Goal: Task Accomplishment & Management: Manage account settings

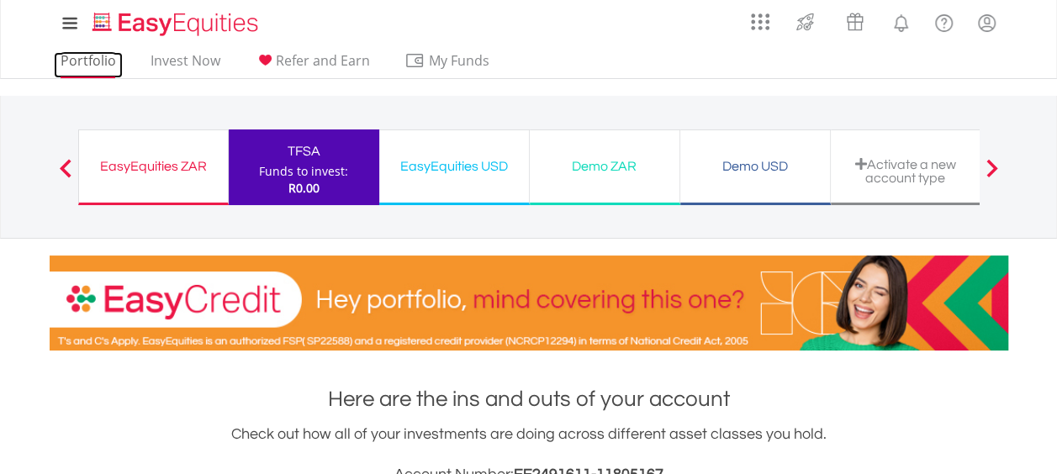
click at [90, 61] on link "Portfolio" at bounding box center [88, 65] width 69 height 26
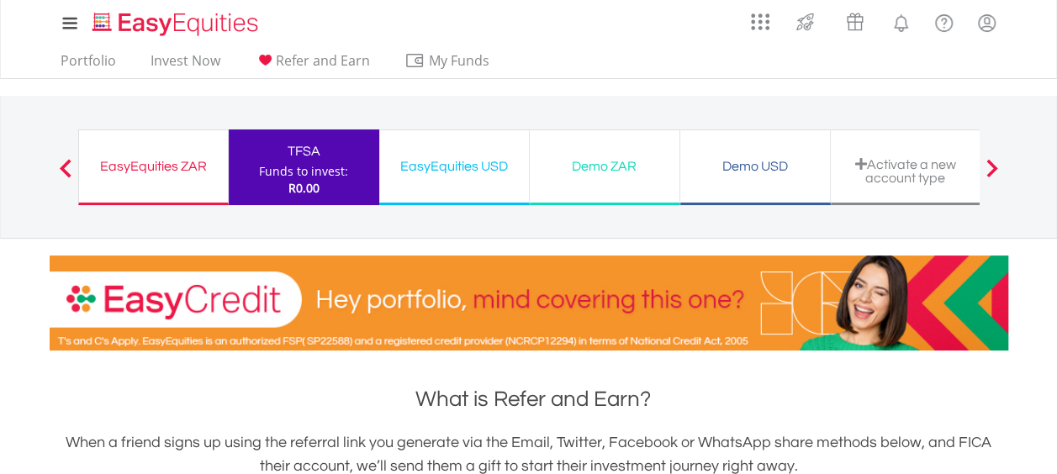
click at [309, 172] on div "Funds to invest:" at bounding box center [303, 171] width 89 height 17
click at [606, 42] on div "My Investments Invest Now New Listings Sell My Recurring Investments Pending Or…" at bounding box center [529, 23] width 958 height 46
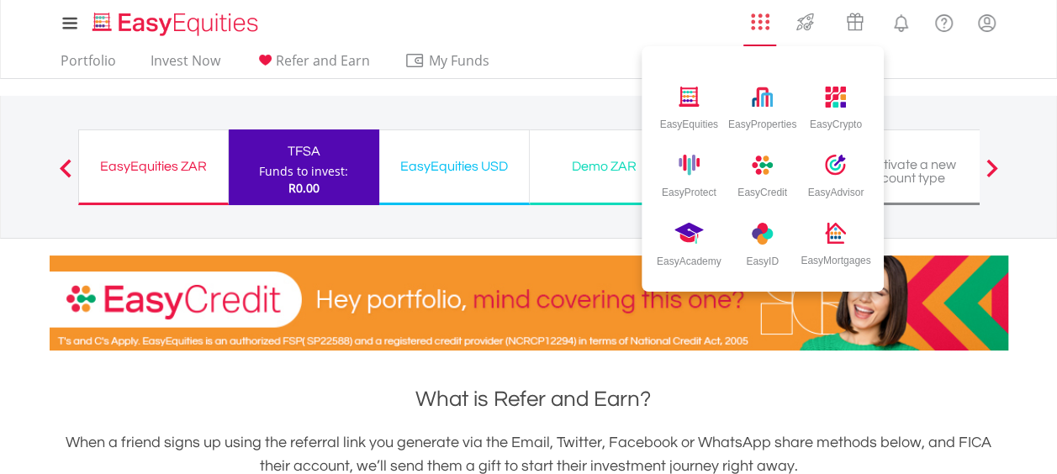
click at [763, 25] on img "AppsGrid" at bounding box center [760, 22] width 18 height 18
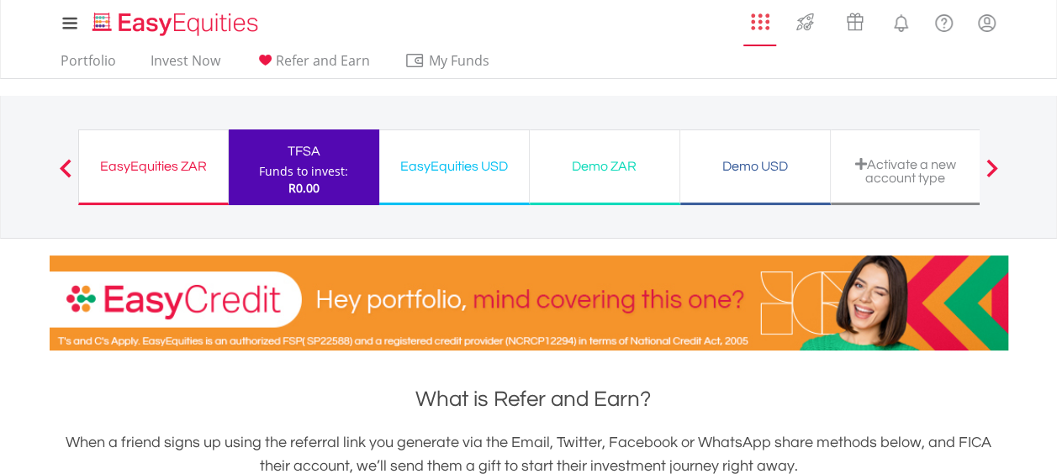
click at [763, 25] on img "AppsGrid" at bounding box center [760, 22] width 18 height 18
click at [67, 57] on link "Portfolio" at bounding box center [88, 65] width 69 height 26
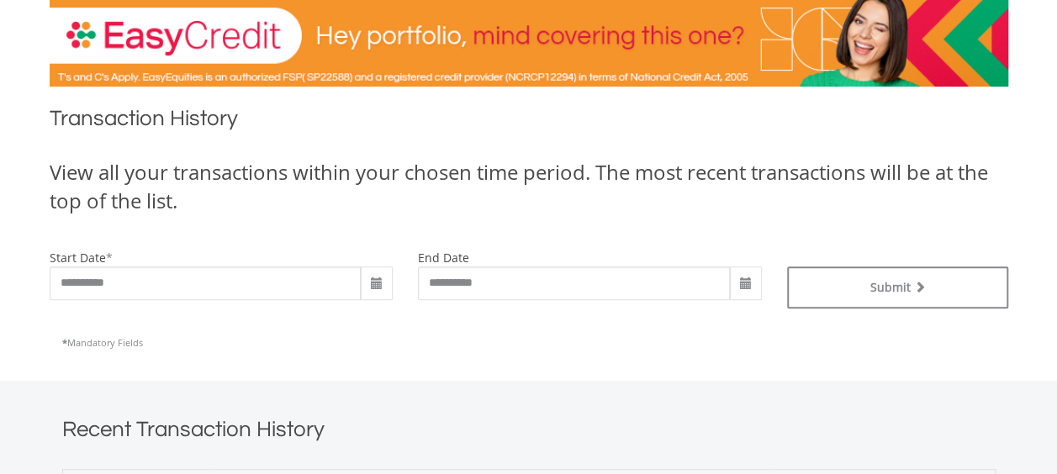
scroll to position [336, 0]
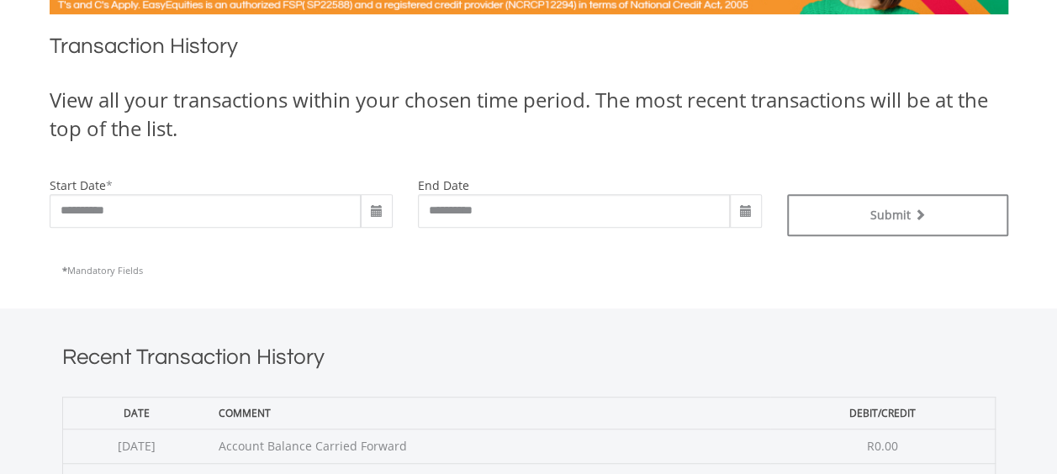
click at [375, 205] on span at bounding box center [376, 211] width 13 height 13
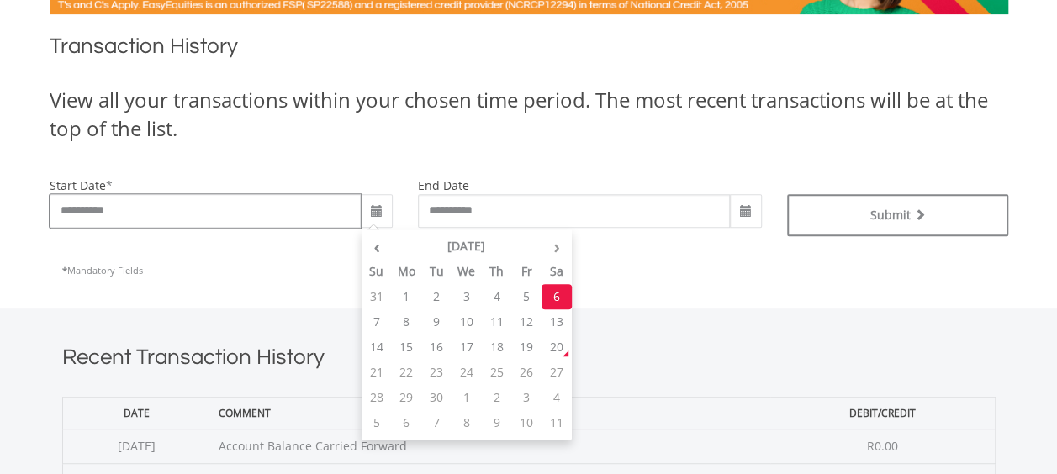
click at [82, 212] on input "**********" at bounding box center [206, 211] width 312 height 34
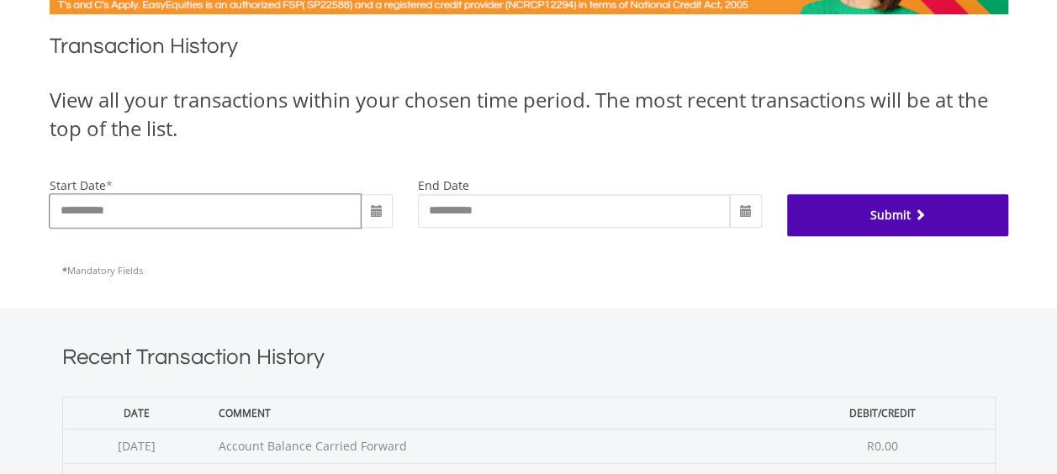
type input "**********"
click at [969, 207] on button "Submit" at bounding box center [897, 215] width 221 height 42
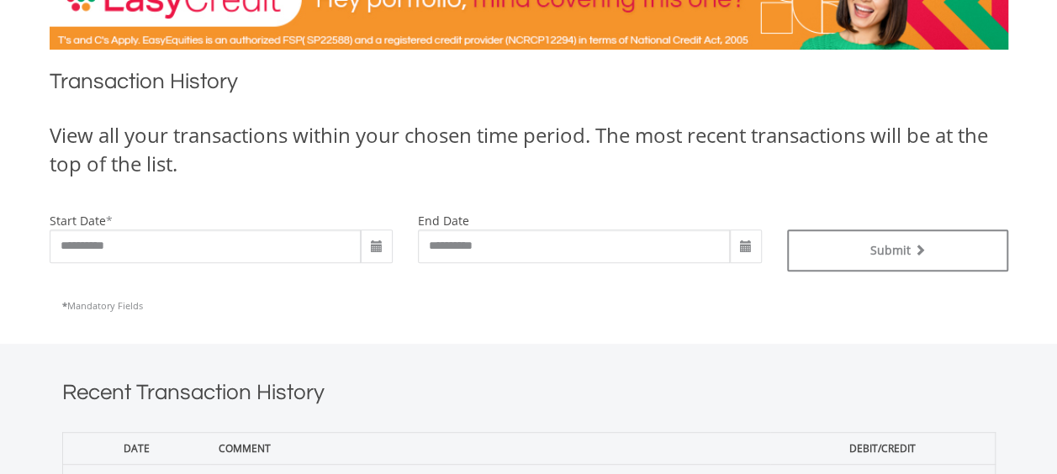
scroll to position [399, 0]
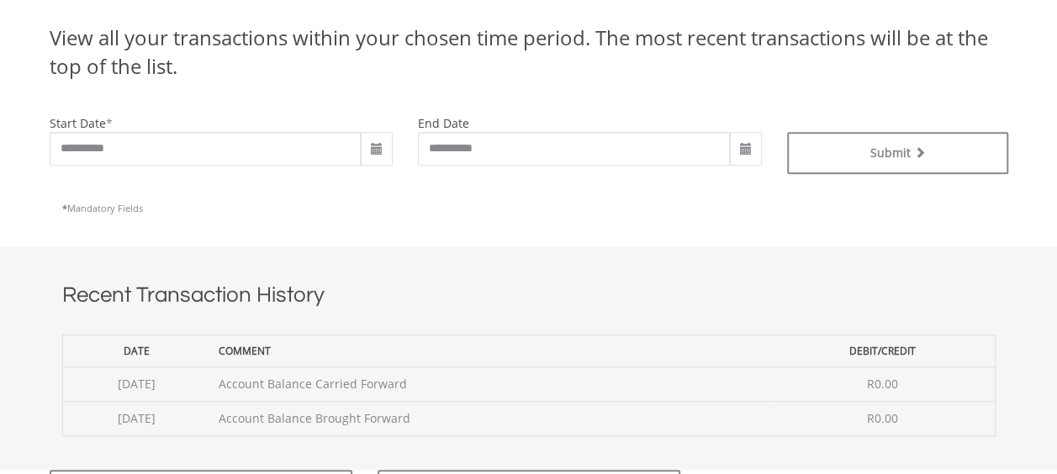
click at [485, 387] on td "Account Balance Carried Forward" at bounding box center [490, 384] width 560 height 34
click at [739, 143] on span at bounding box center [745, 149] width 13 height 13
click at [538, 160] on input "**********" at bounding box center [574, 149] width 312 height 34
click at [455, 145] on input "**********" at bounding box center [574, 149] width 312 height 34
type input "**********"
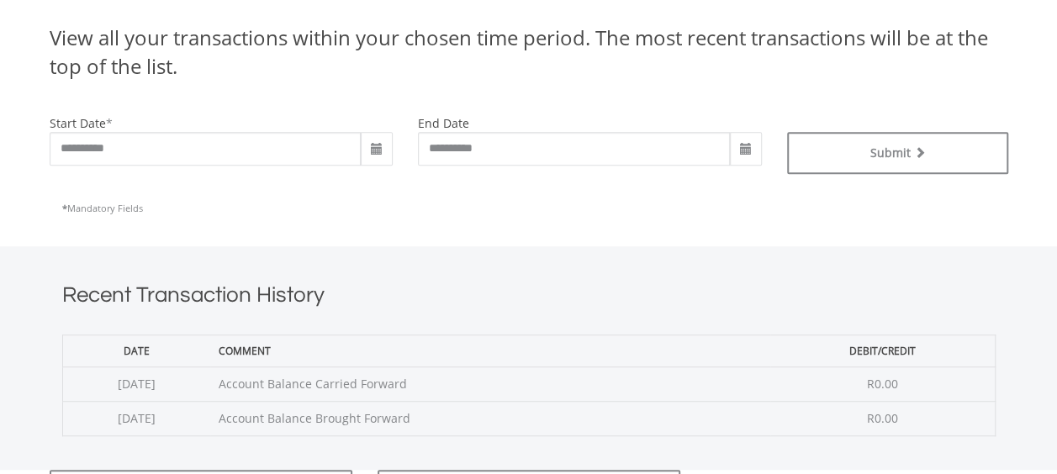
click at [626, 290] on h1 "Recent Transaction History" at bounding box center [528, 299] width 933 height 38
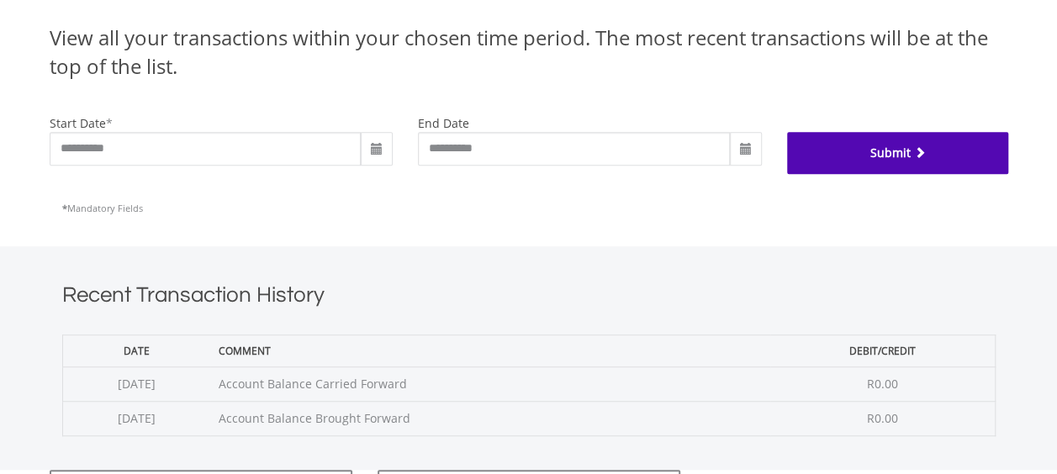
click at [878, 161] on button "Submit" at bounding box center [897, 153] width 221 height 42
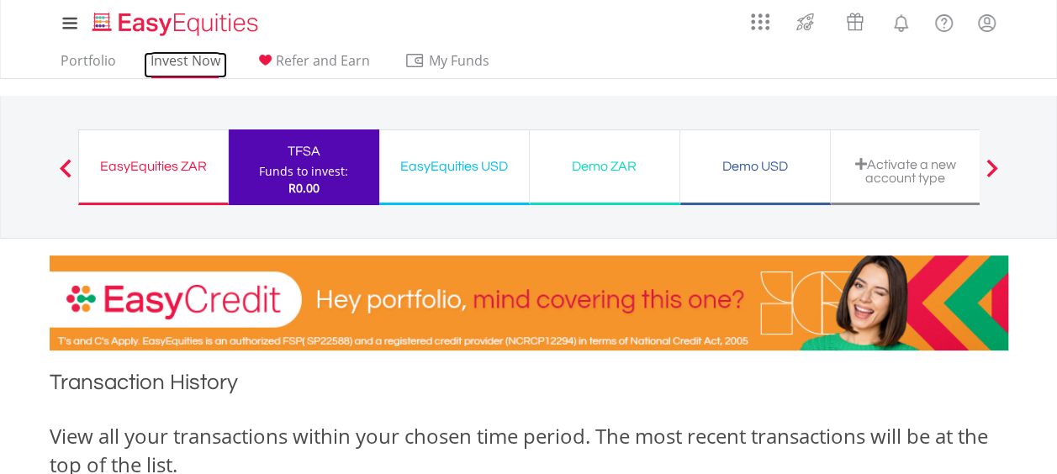
click at [201, 64] on link "Invest Now" at bounding box center [185, 65] width 83 height 26
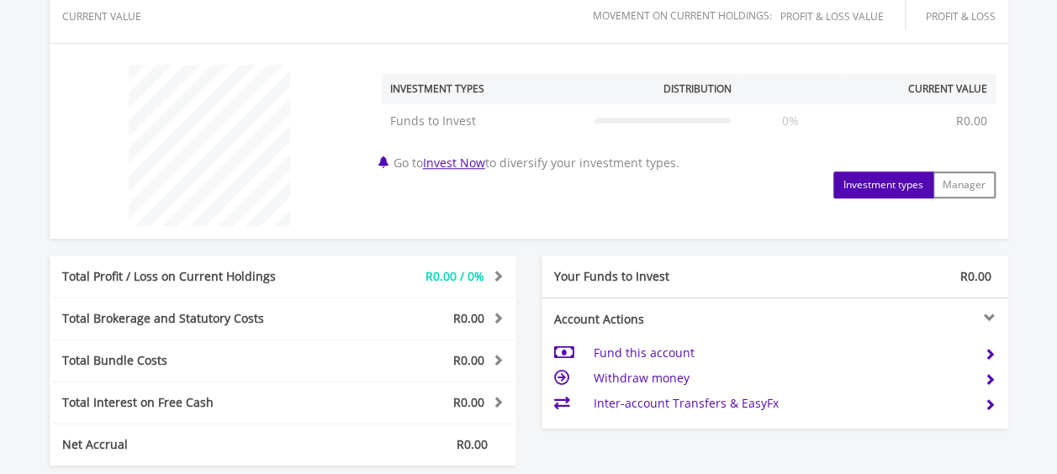
scroll to position [673, 0]
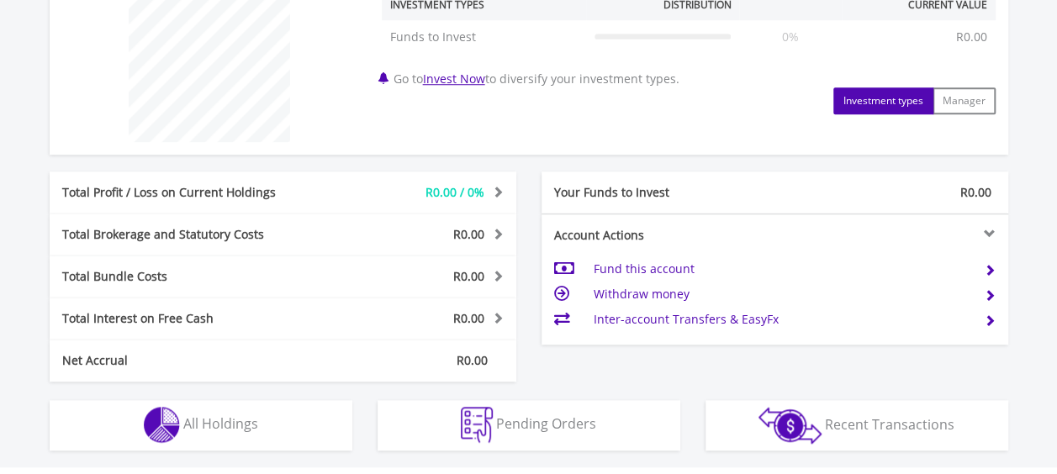
click at [483, 318] on span "R0.00" at bounding box center [468, 318] width 31 height 16
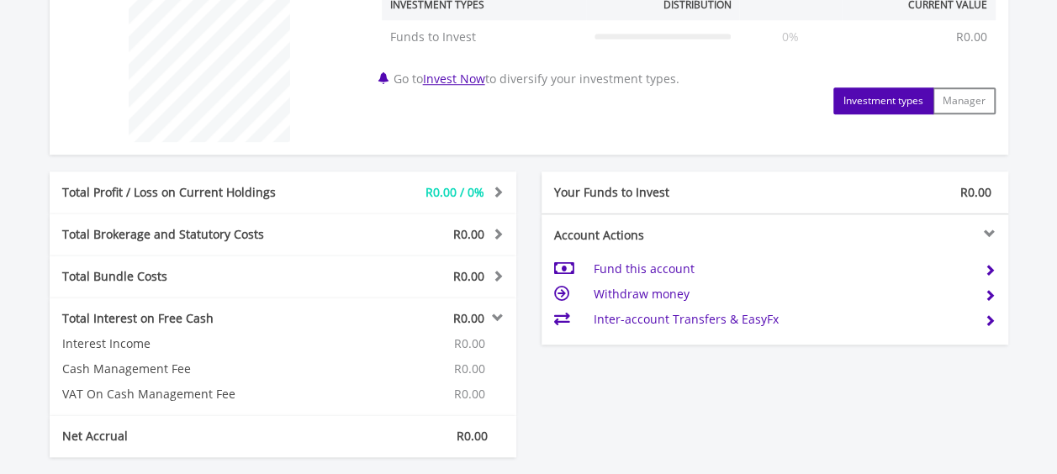
click at [483, 318] on span "R0.00" at bounding box center [468, 318] width 31 height 16
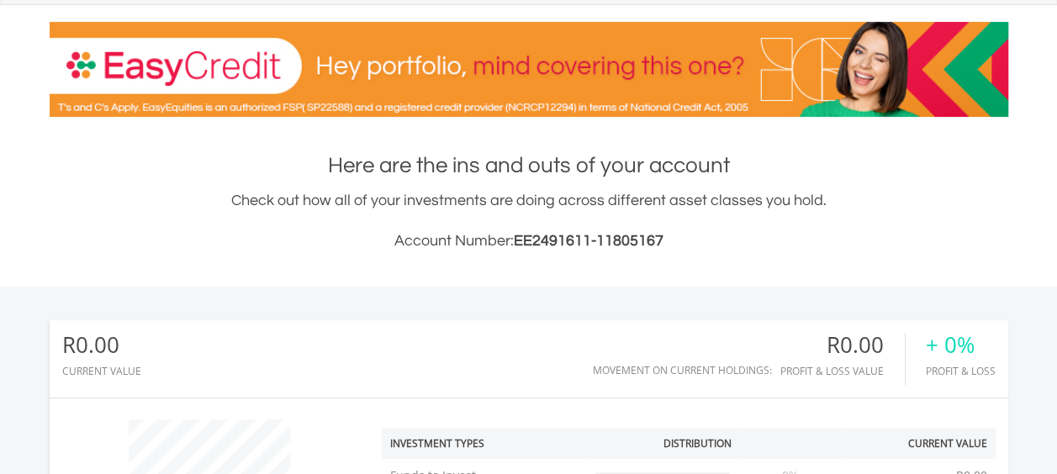
scroll to position [0, 0]
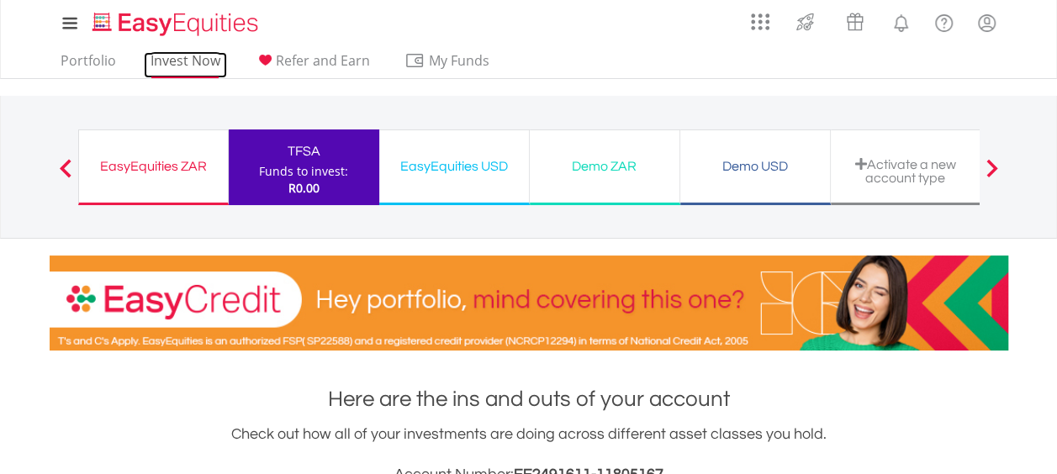
click at [208, 54] on link "Invest Now" at bounding box center [185, 65] width 83 height 26
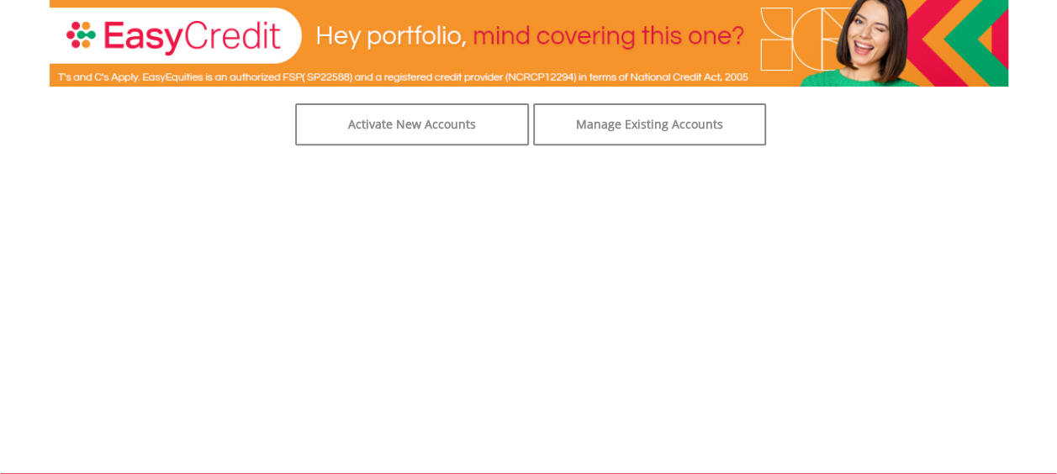
scroll to position [84, 0]
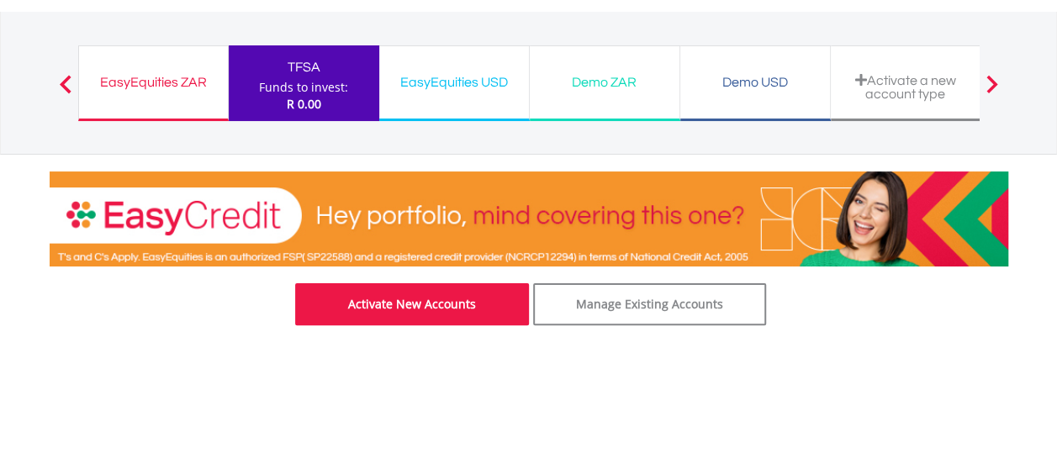
click at [358, 304] on link "Activate New Accounts" at bounding box center [412, 304] width 234 height 42
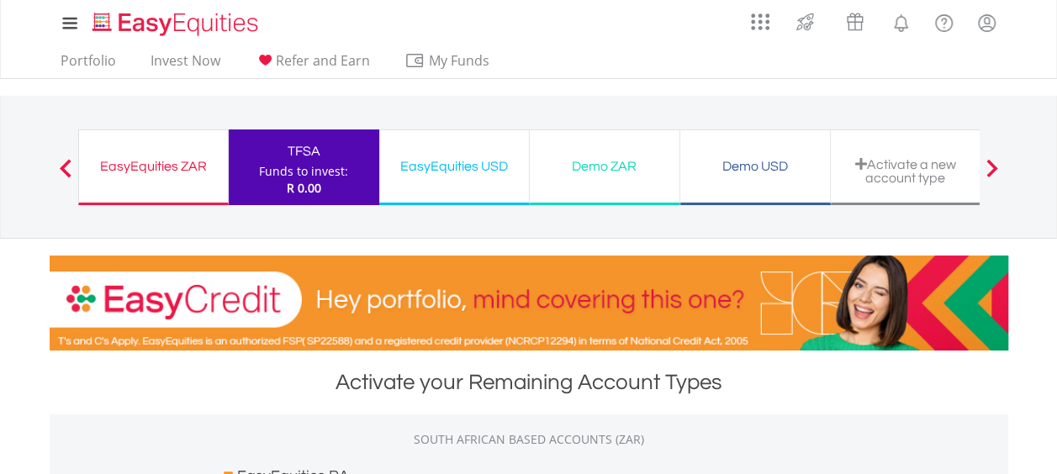
click at [133, 159] on div "EasyEquities ZAR" at bounding box center [153, 167] width 129 height 24
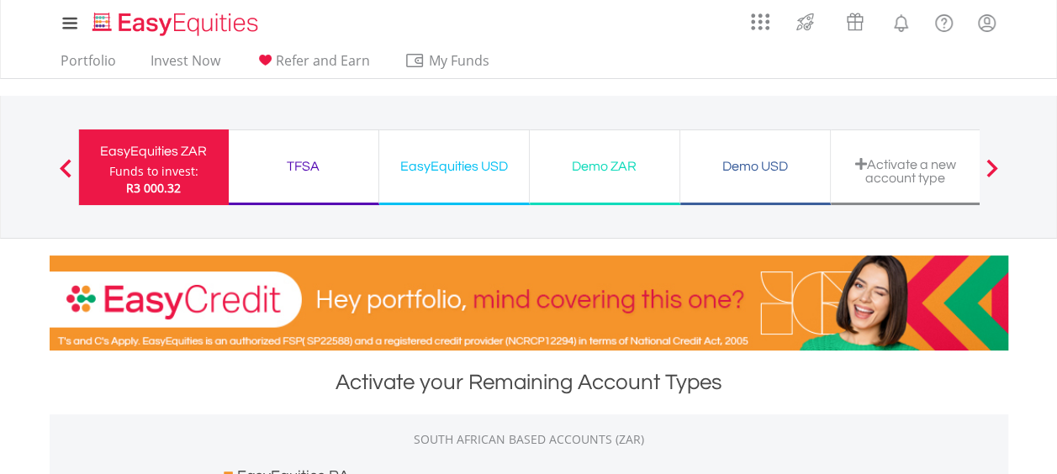
click at [158, 166] on div "Funds to invest:" at bounding box center [153, 171] width 89 height 17
click at [161, 161] on div "EasyEquities ZAR" at bounding box center [153, 152] width 129 height 24
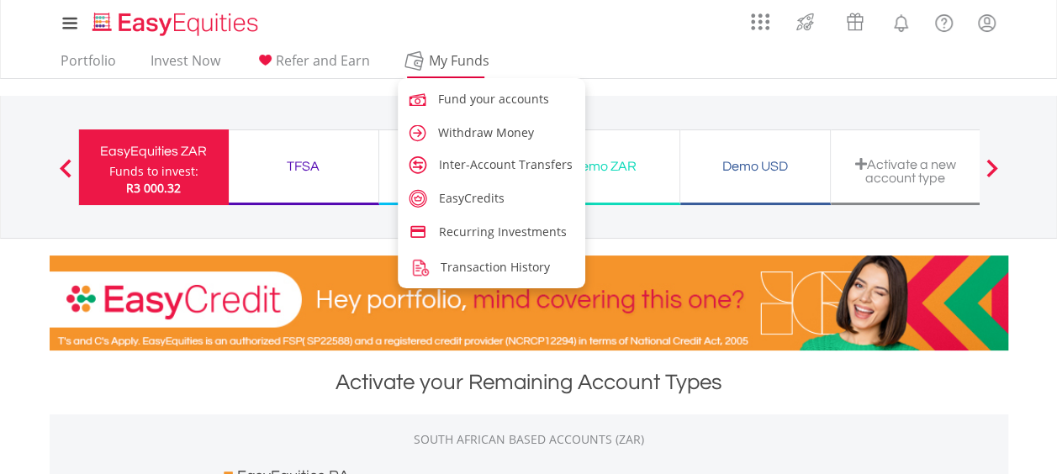
click at [430, 60] on span "My Funds" at bounding box center [459, 61] width 110 height 22
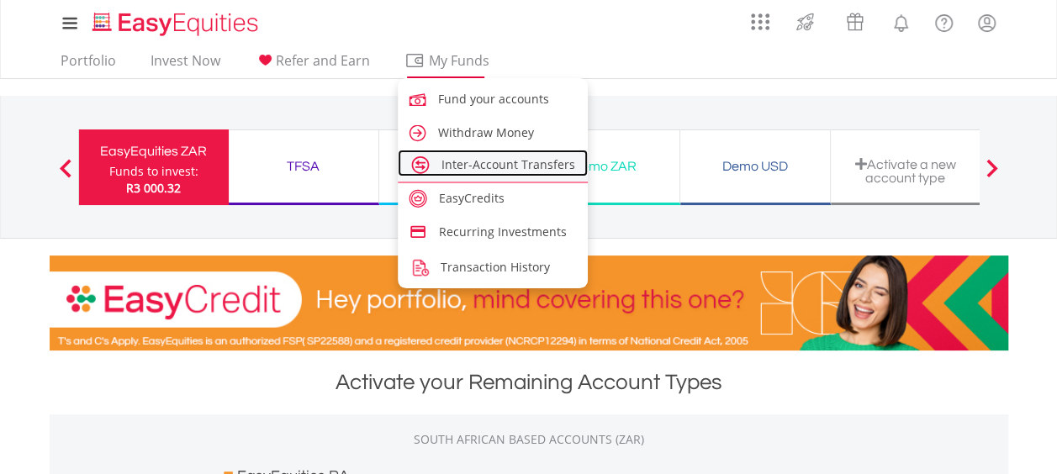
click at [454, 166] on span "Inter-Account Transfers" at bounding box center [508, 164] width 134 height 16
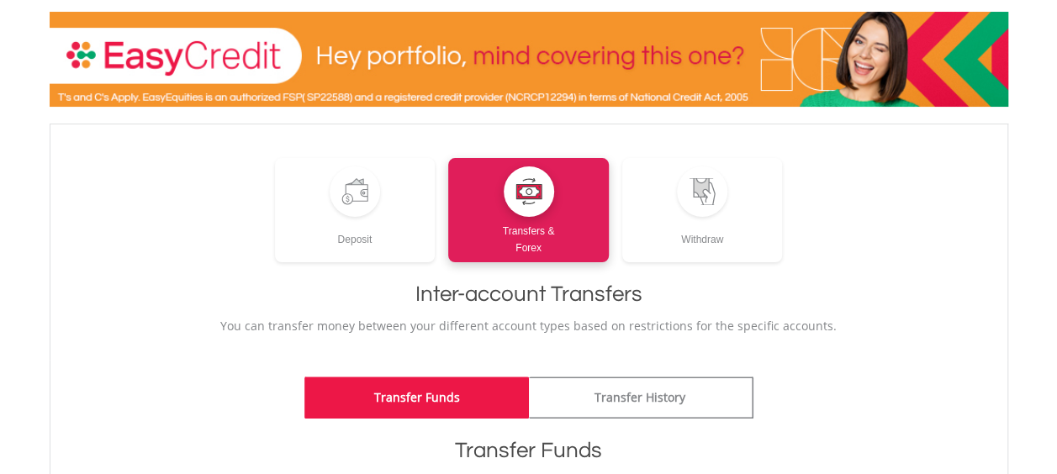
scroll to position [168, 0]
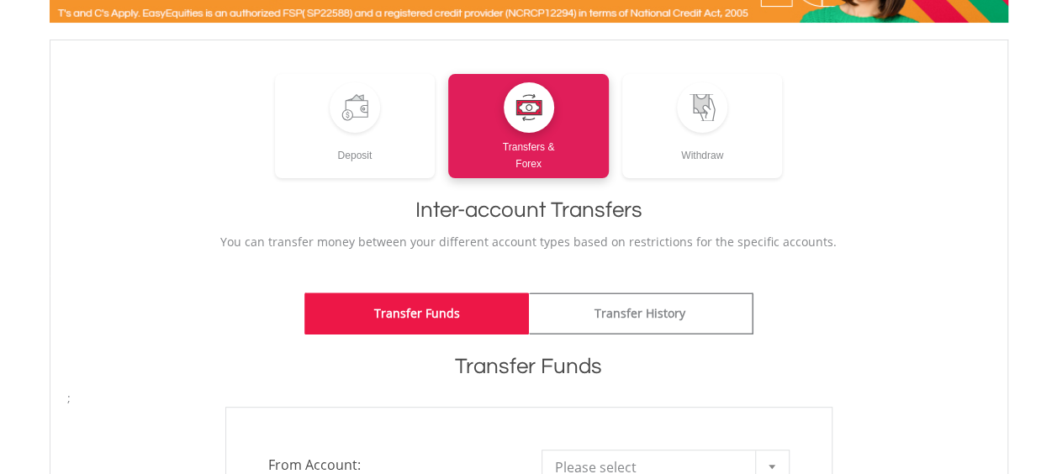
click at [449, 318] on link "Transfer Funds" at bounding box center [416, 314] width 224 height 42
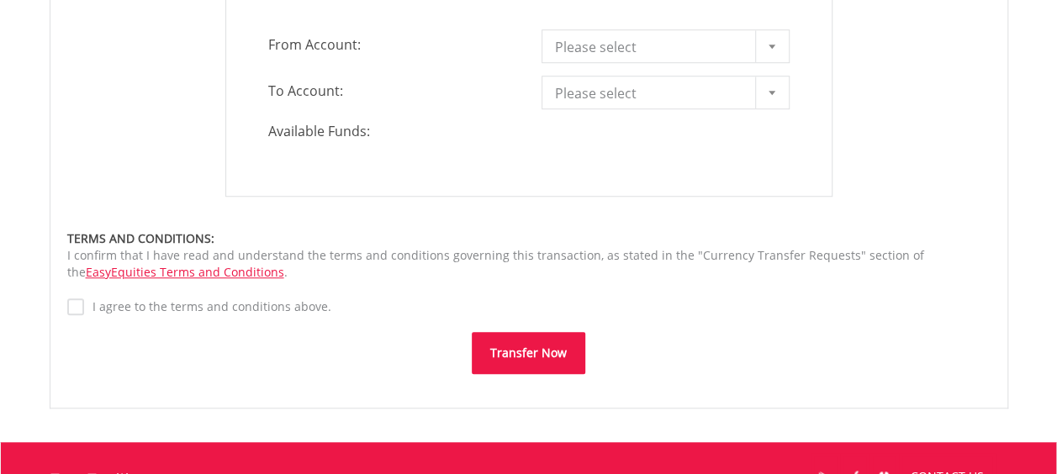
scroll to position [420, 0]
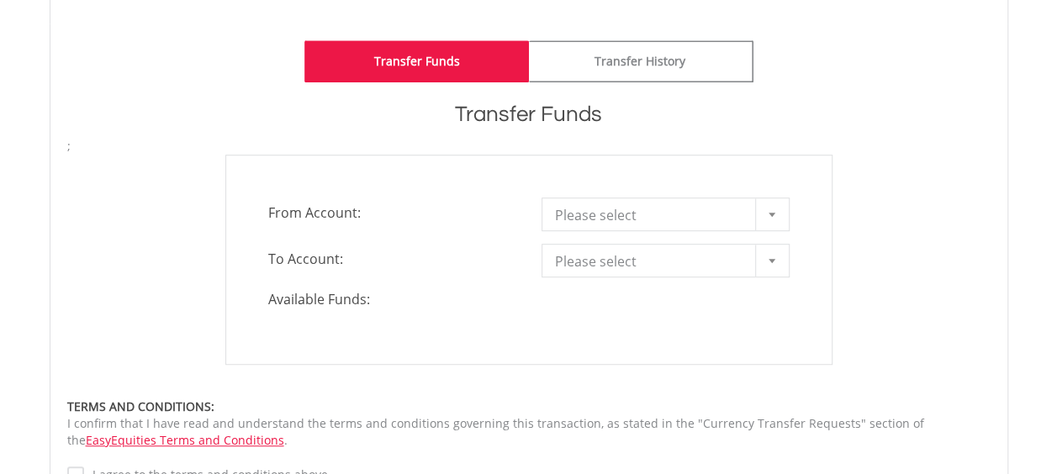
click at [758, 216] on div at bounding box center [772, 214] width 34 height 32
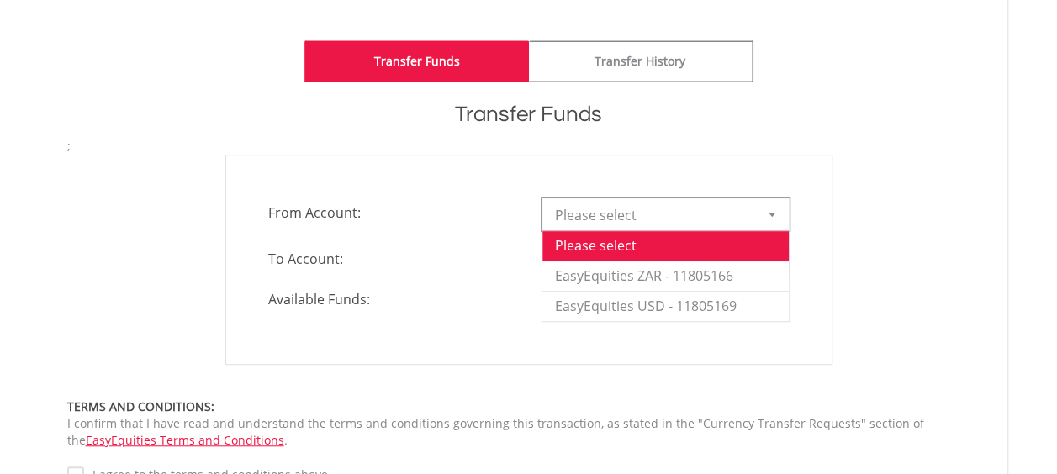
click at [484, 272] on div "**********" at bounding box center [529, 261] width 547 height 34
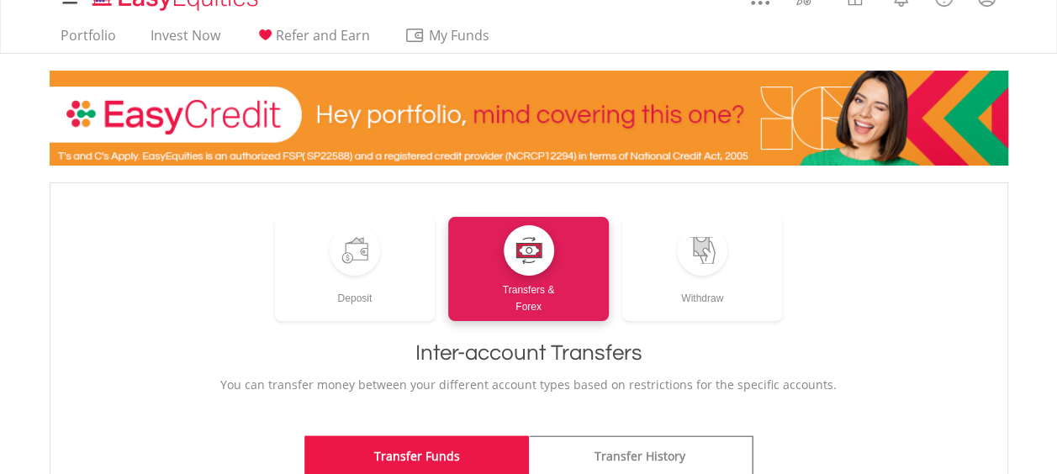
scroll to position [0, 0]
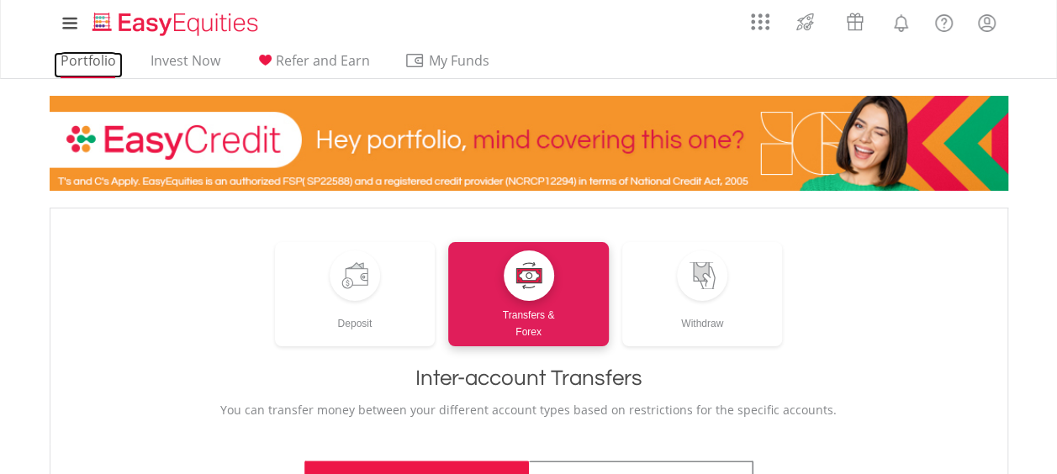
click at [92, 61] on link "Portfolio" at bounding box center [88, 65] width 69 height 26
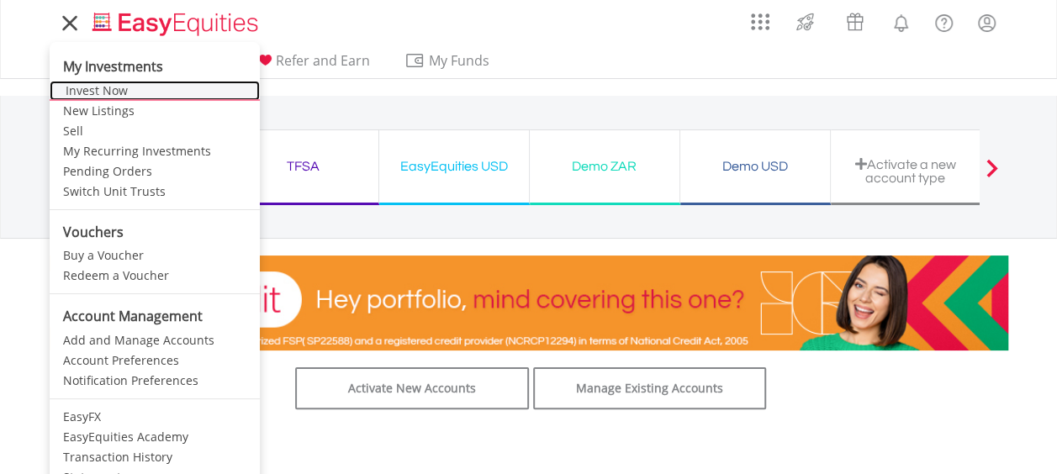
click at [89, 90] on link "Invest Now" at bounding box center [155, 91] width 210 height 20
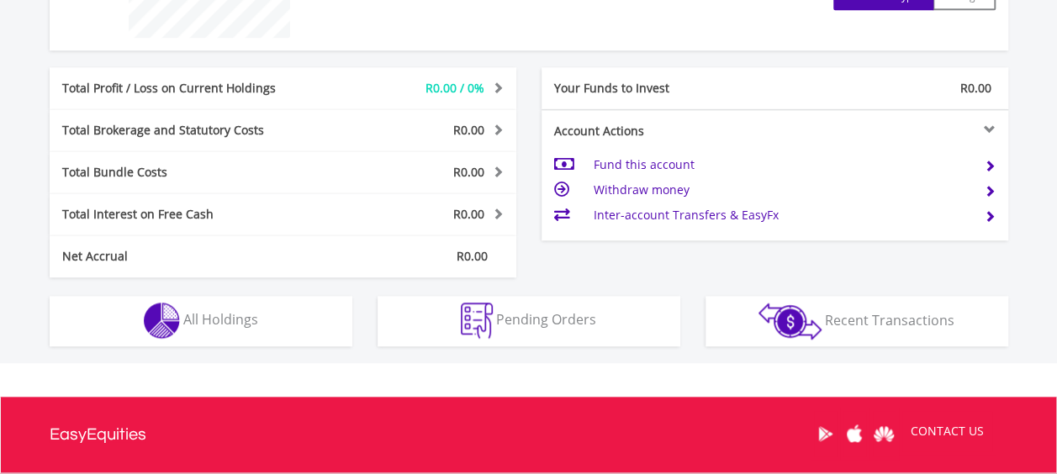
scroll to position [693, 0]
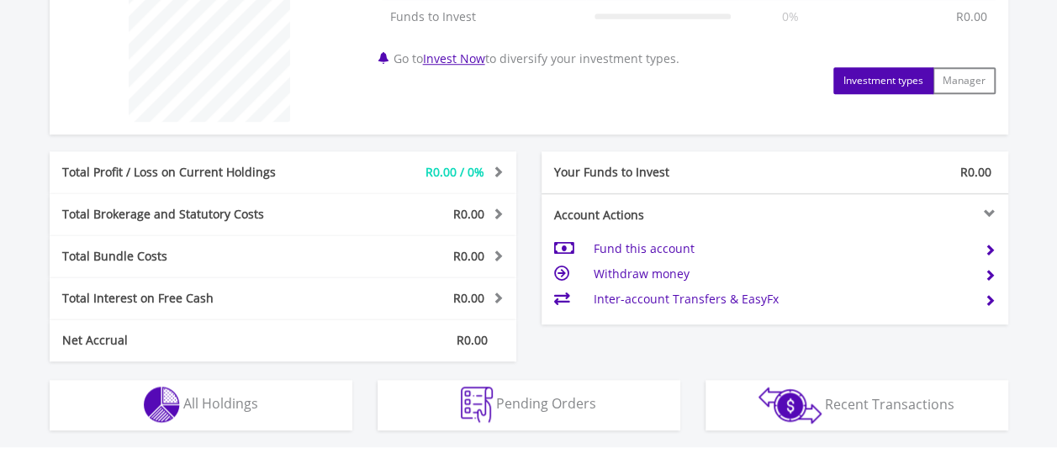
click at [991, 244] on span at bounding box center [990, 250] width 12 height 12
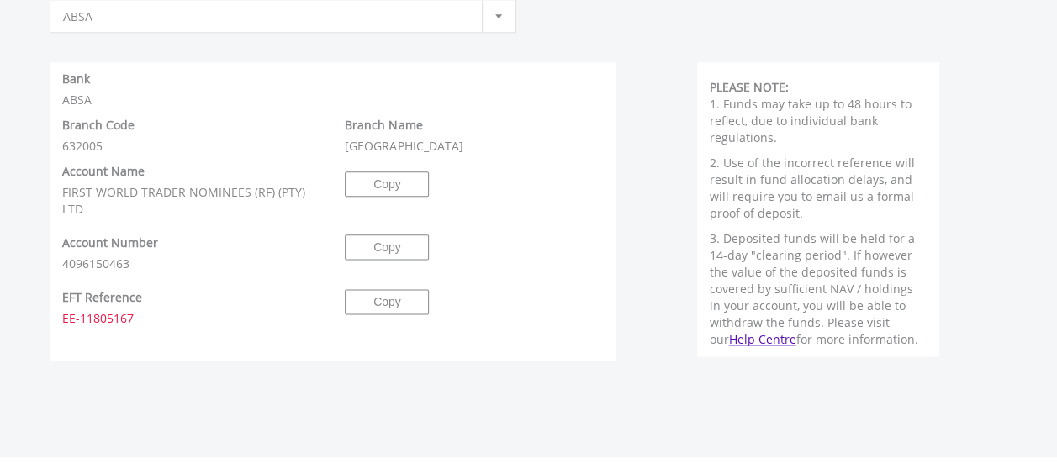
scroll to position [841, 0]
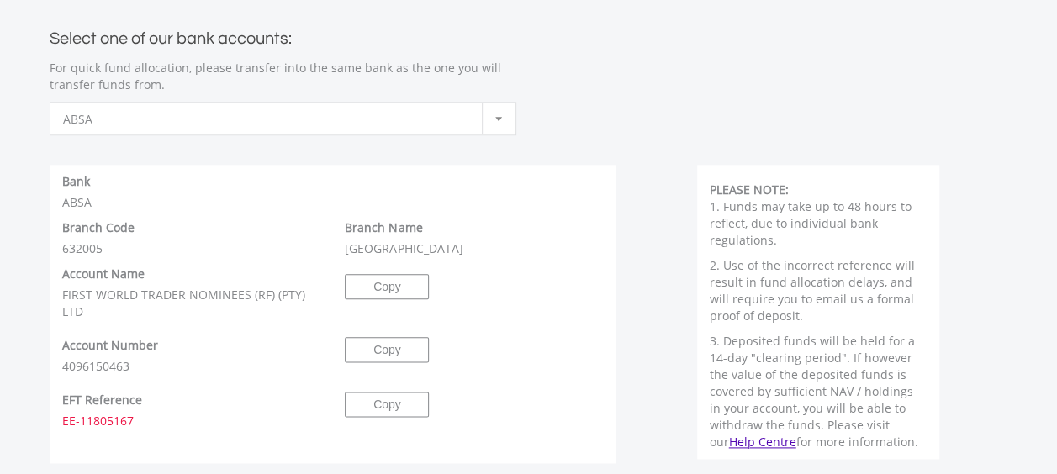
click at [494, 122] on div at bounding box center [499, 119] width 34 height 32
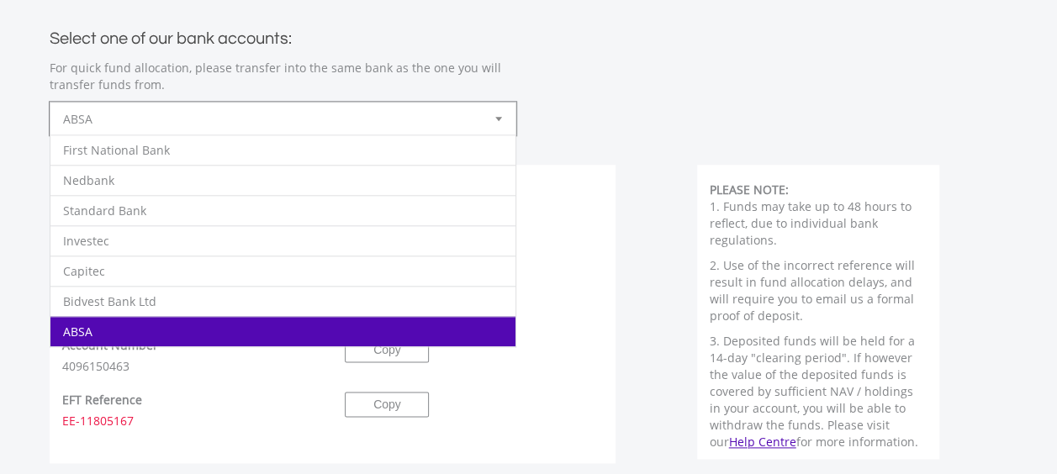
click at [679, 113] on div "**********" at bounding box center [529, 72] width 984 height 126
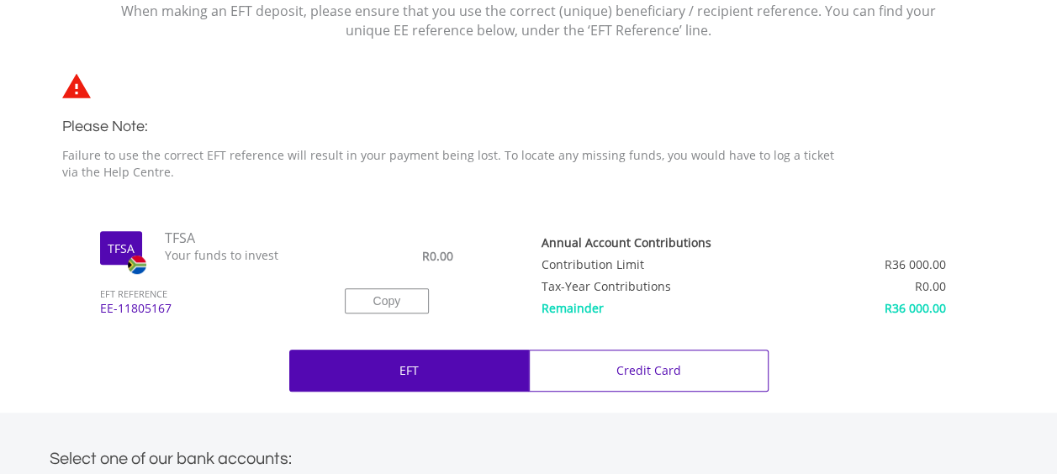
scroll to position [252, 0]
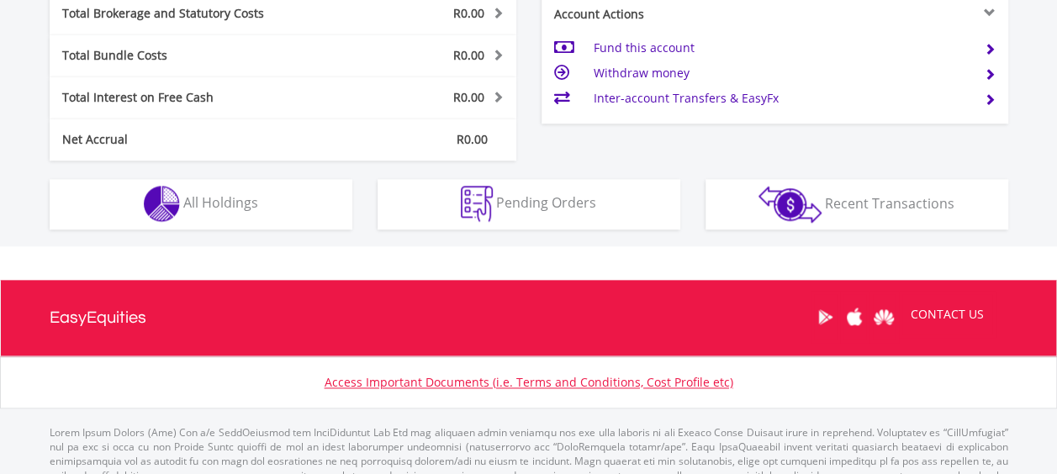
scroll to position [856, 0]
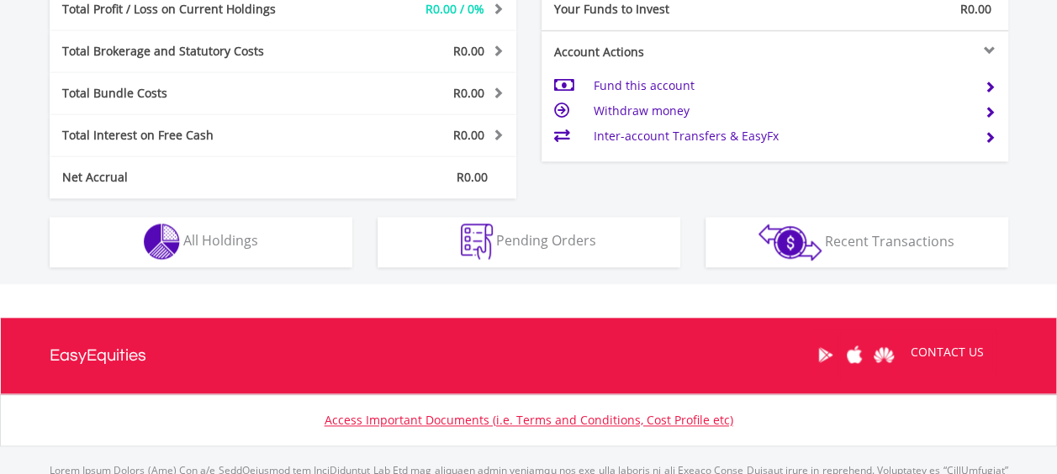
click at [679, 134] on td "Inter-account Transfers & EasyFx" at bounding box center [782, 136] width 378 height 25
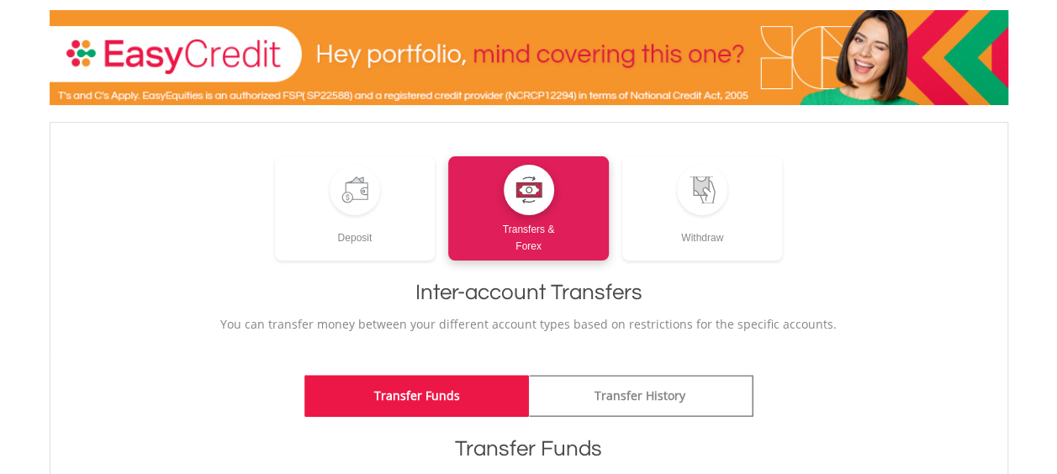
scroll to position [168, 0]
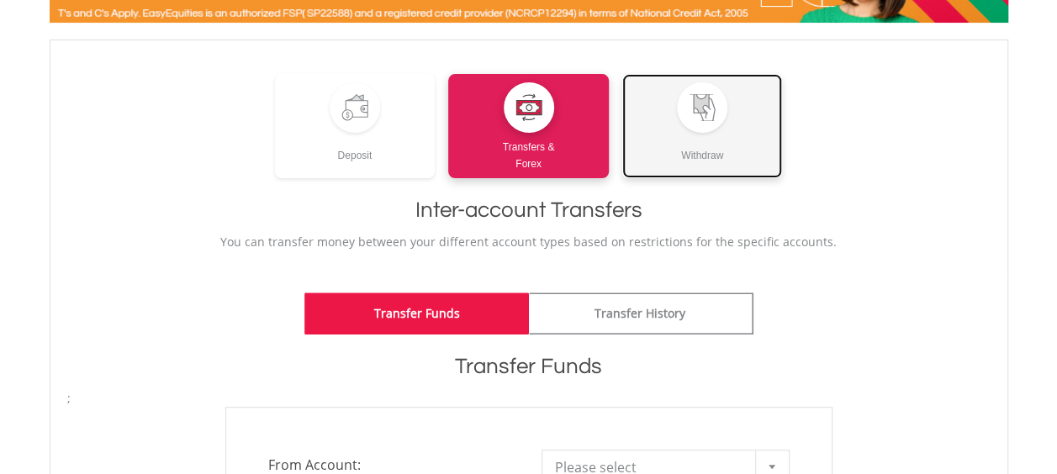
click at [701, 124] on div at bounding box center [702, 107] width 50 height 50
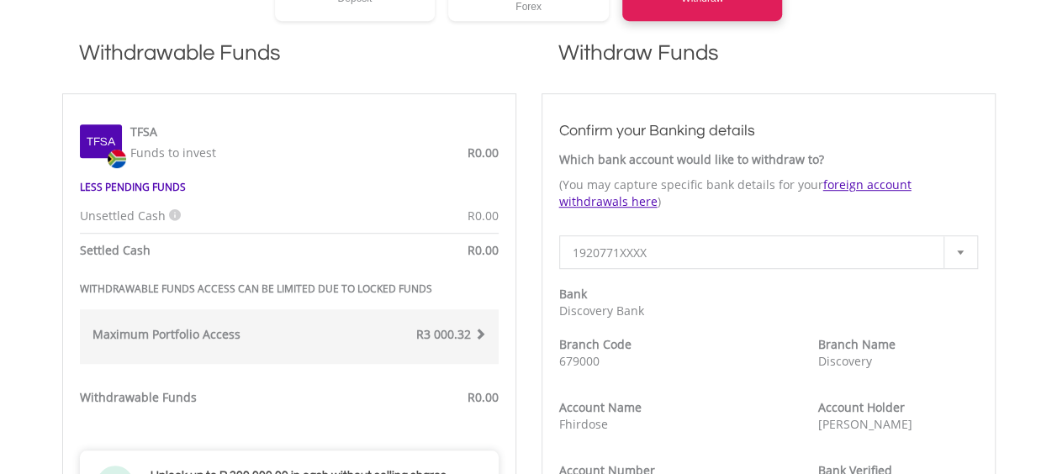
scroll to position [504, 0]
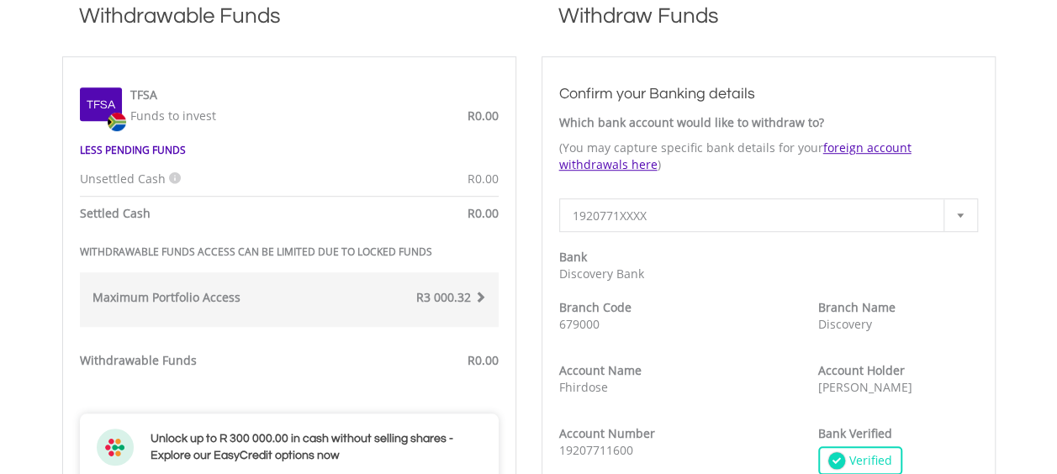
click at [479, 303] on div "R3 000.32" at bounding box center [393, 299] width 209 height 21
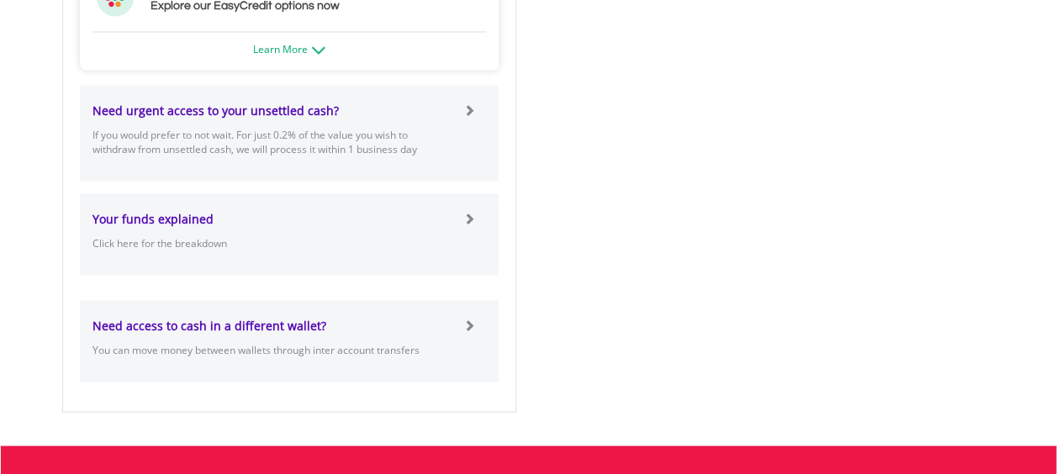
scroll to position [1513, 0]
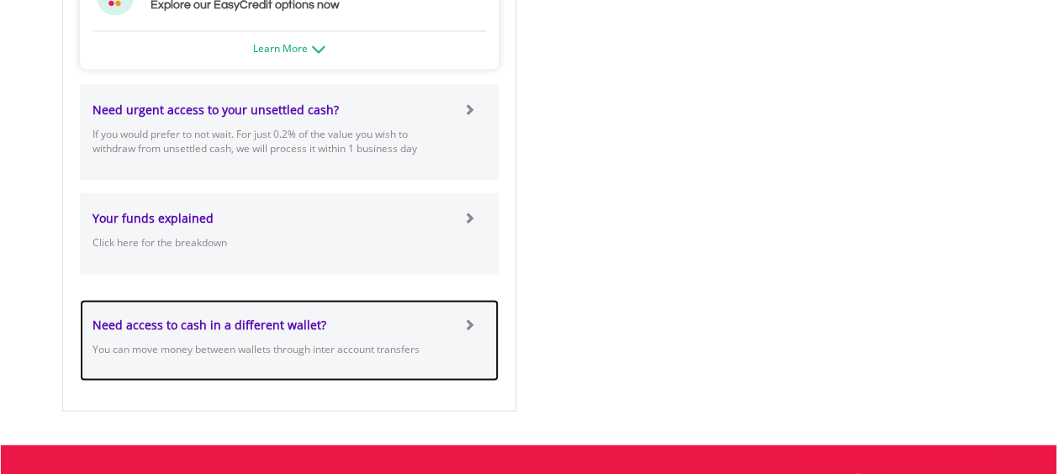
click at [475, 325] on div at bounding box center [480, 340] width 35 height 48
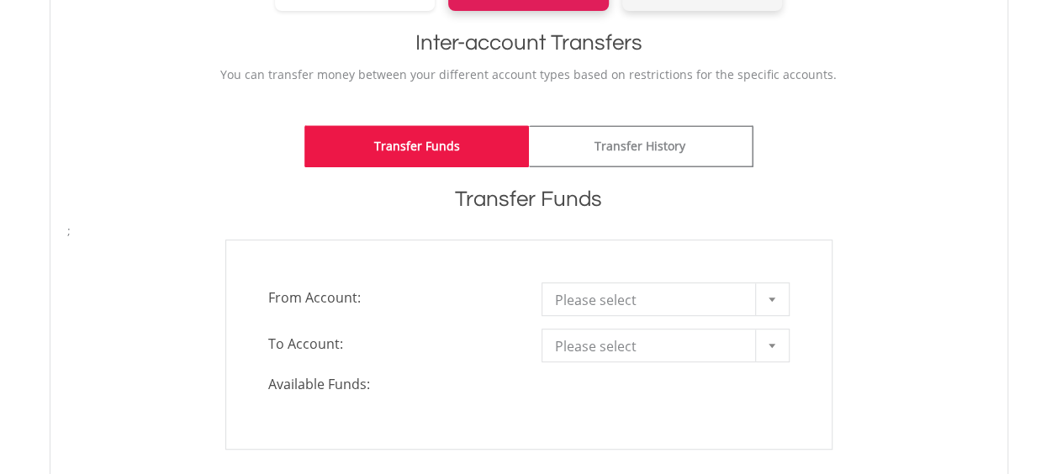
scroll to position [336, 0]
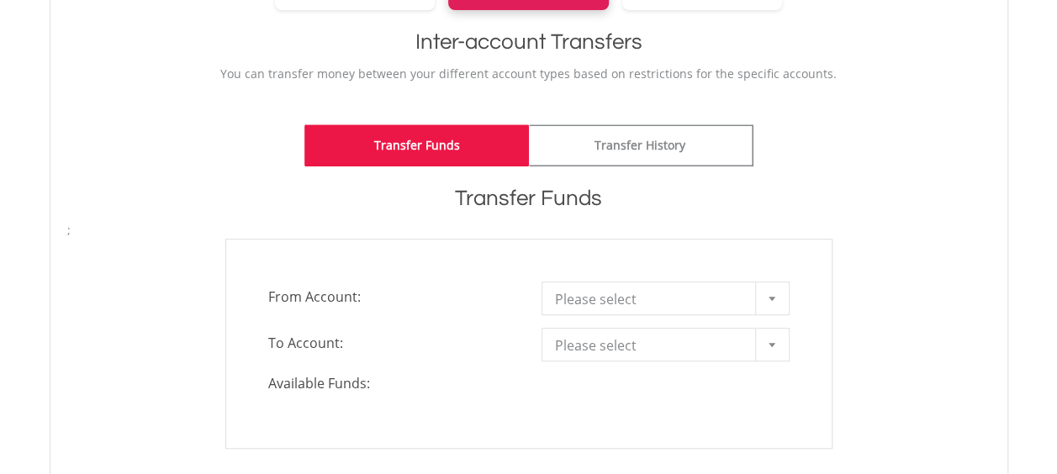
click at [765, 346] on div at bounding box center [772, 345] width 34 height 32
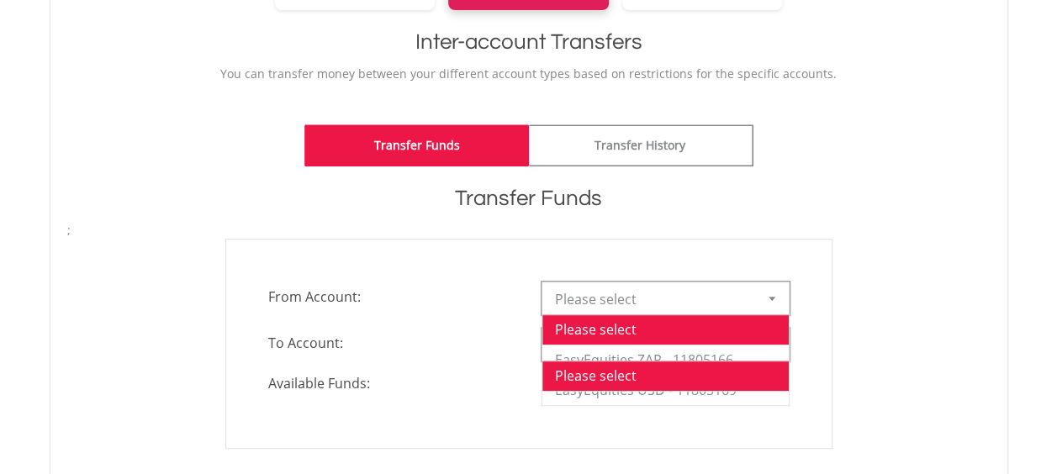
click at [768, 306] on div at bounding box center [772, 299] width 34 height 32
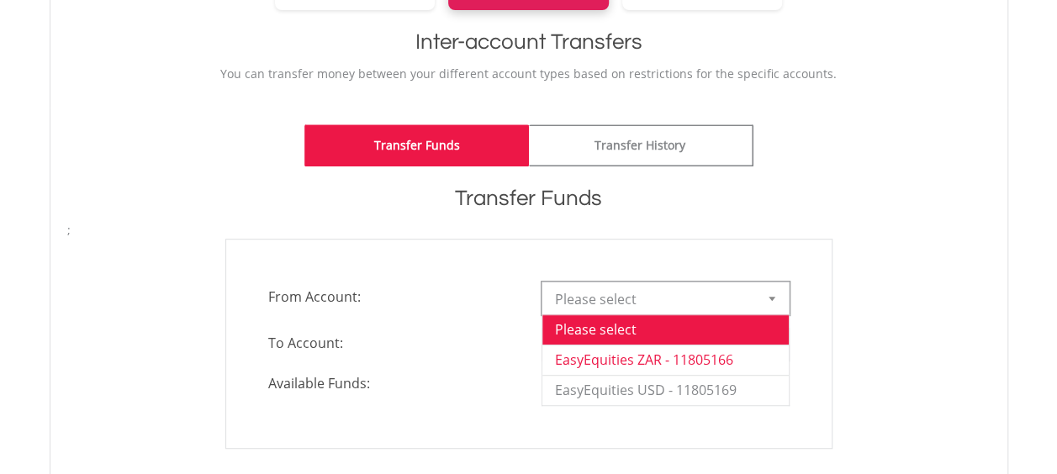
click at [742, 351] on li "EasyEquities ZAR - 11805166" at bounding box center [665, 360] width 246 height 30
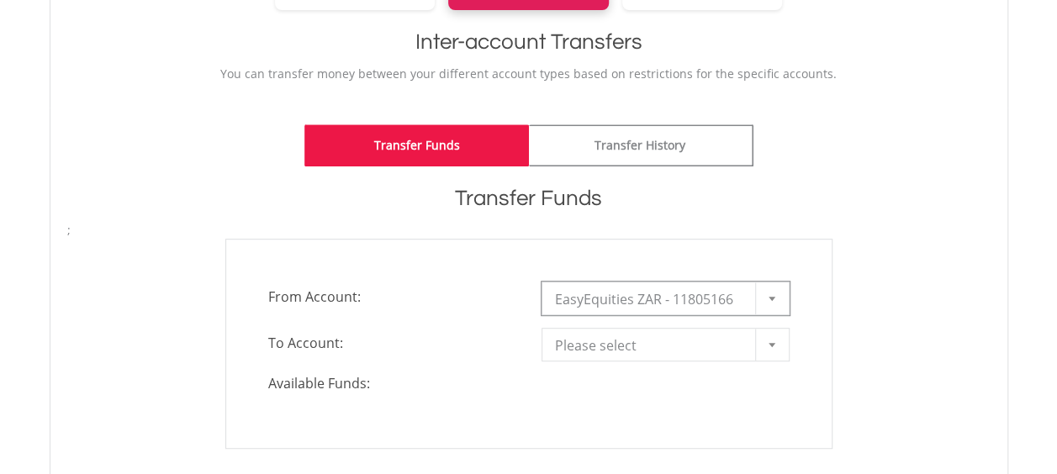
click at [742, 346] on span "Please select" at bounding box center [653, 346] width 196 height 34
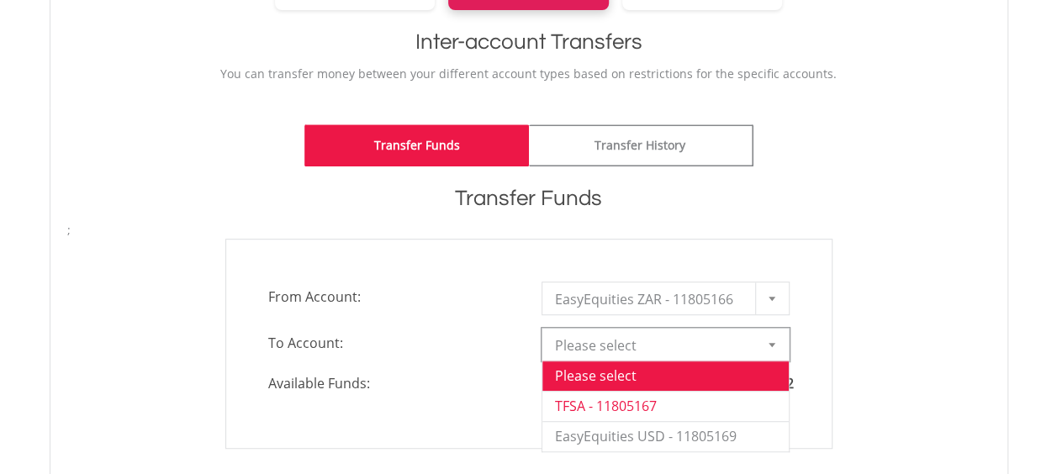
click at [649, 406] on li "TFSA - 11805167" at bounding box center [665, 406] width 246 height 30
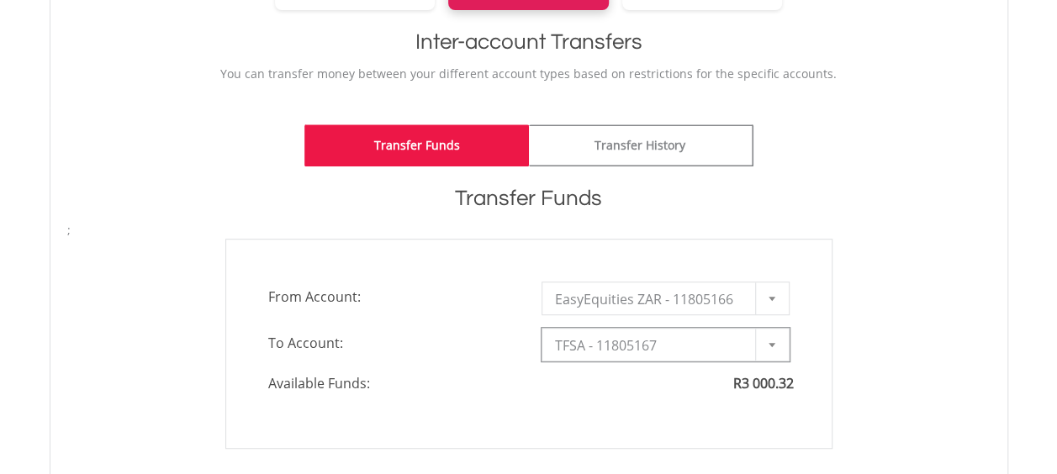
type input "*"
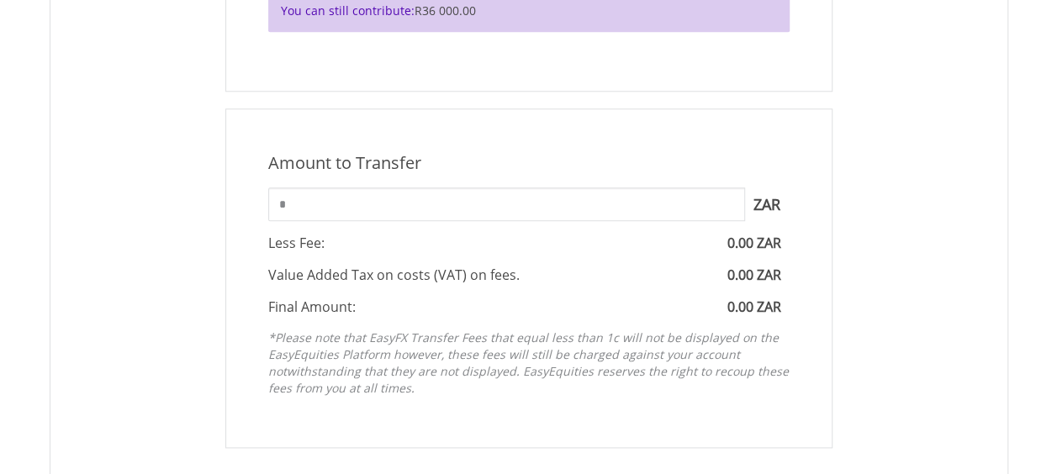
scroll to position [841, 0]
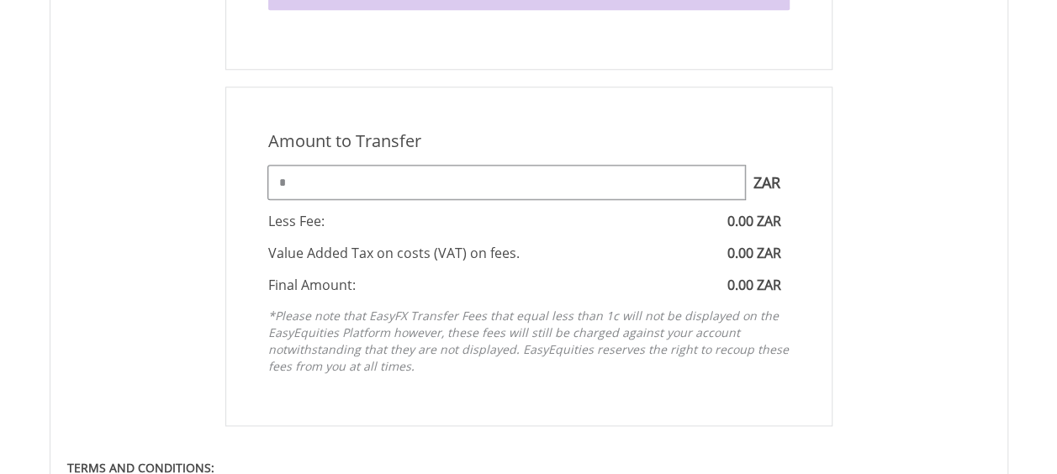
click at [501, 185] on input "*" at bounding box center [506, 183] width 477 height 34
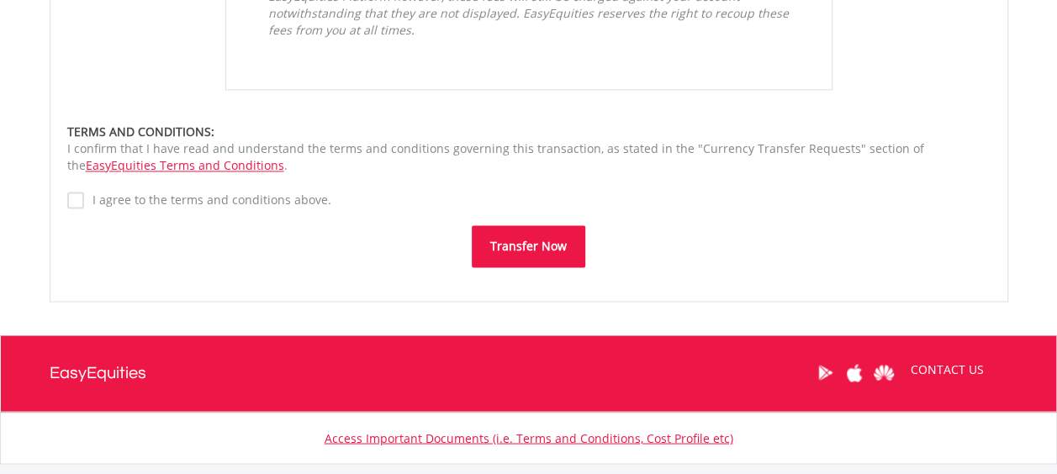
type input "****"
click at [532, 252] on button "Transfer Now" at bounding box center [529, 246] width 114 height 42
